Goal: Task Accomplishment & Management: Use online tool/utility

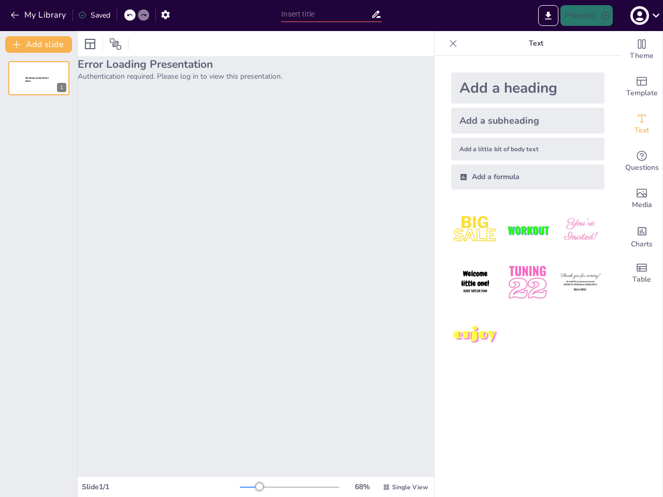
click at [331, 248] on div "Error Loading Presentation Authentication required. Please log in to view this …" at bounding box center [256, 266] width 356 height 419
click at [39, 15] on button "My Library" at bounding box center [39, 15] width 63 height 17
click at [130, 15] on icon at bounding box center [129, 15] width 6 height 6
click at [143, 15] on icon at bounding box center [143, 15] width 6 height 6
click at [165, 14] on icon "button" at bounding box center [165, 14] width 11 height 11
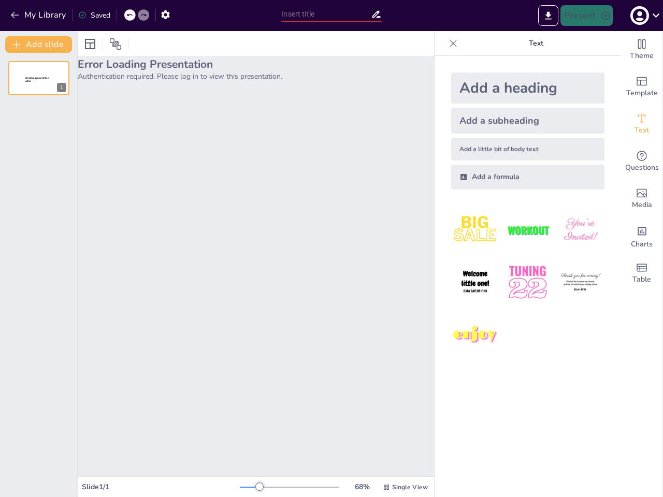
click at [331, 14] on input "text" at bounding box center [325, 14] width 89 height 15
click at [548, 16] on icon "Export to PowerPoint" at bounding box center [548, 15] width 6 height 8
click at [643, 16] on icon "button" at bounding box center [639, 16] width 14 height 14
